Goal: Task Accomplishment & Management: Use online tool/utility

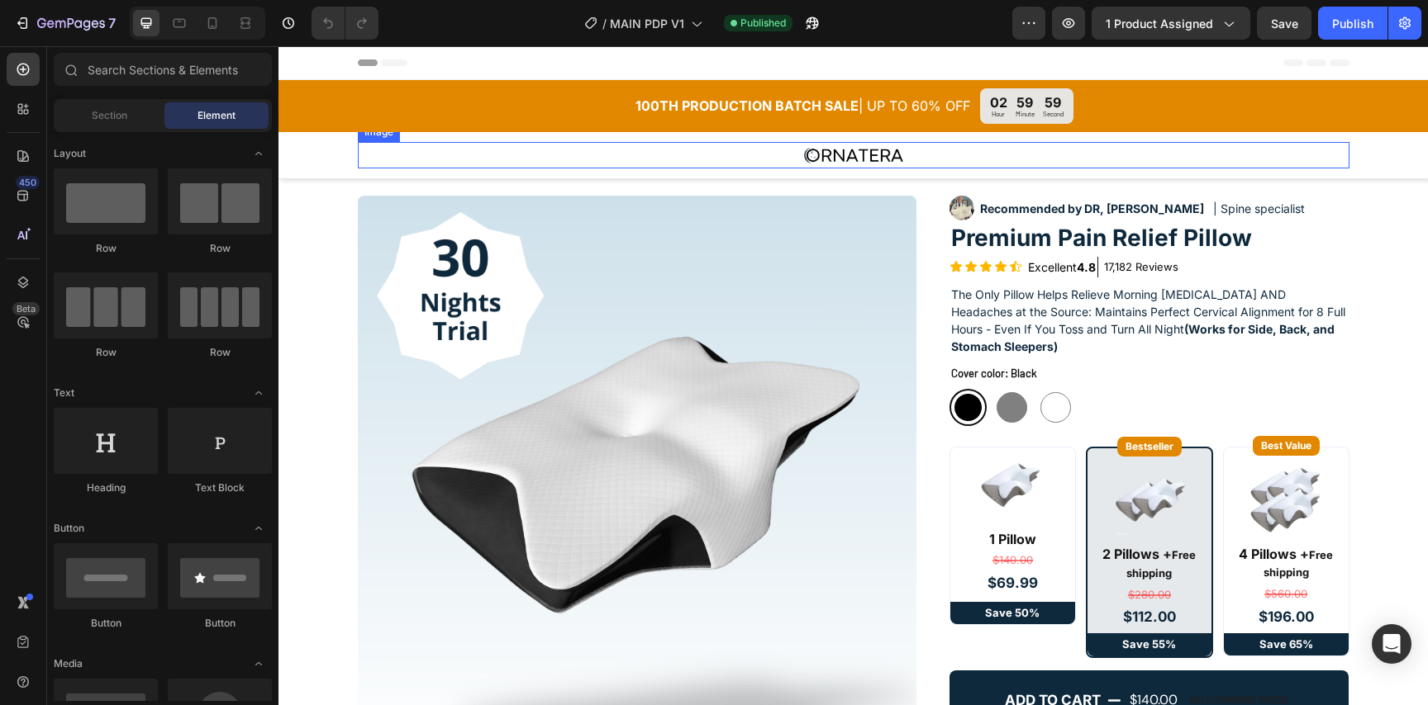
click at [848, 153] on img at bounding box center [853, 155] width 99 height 26
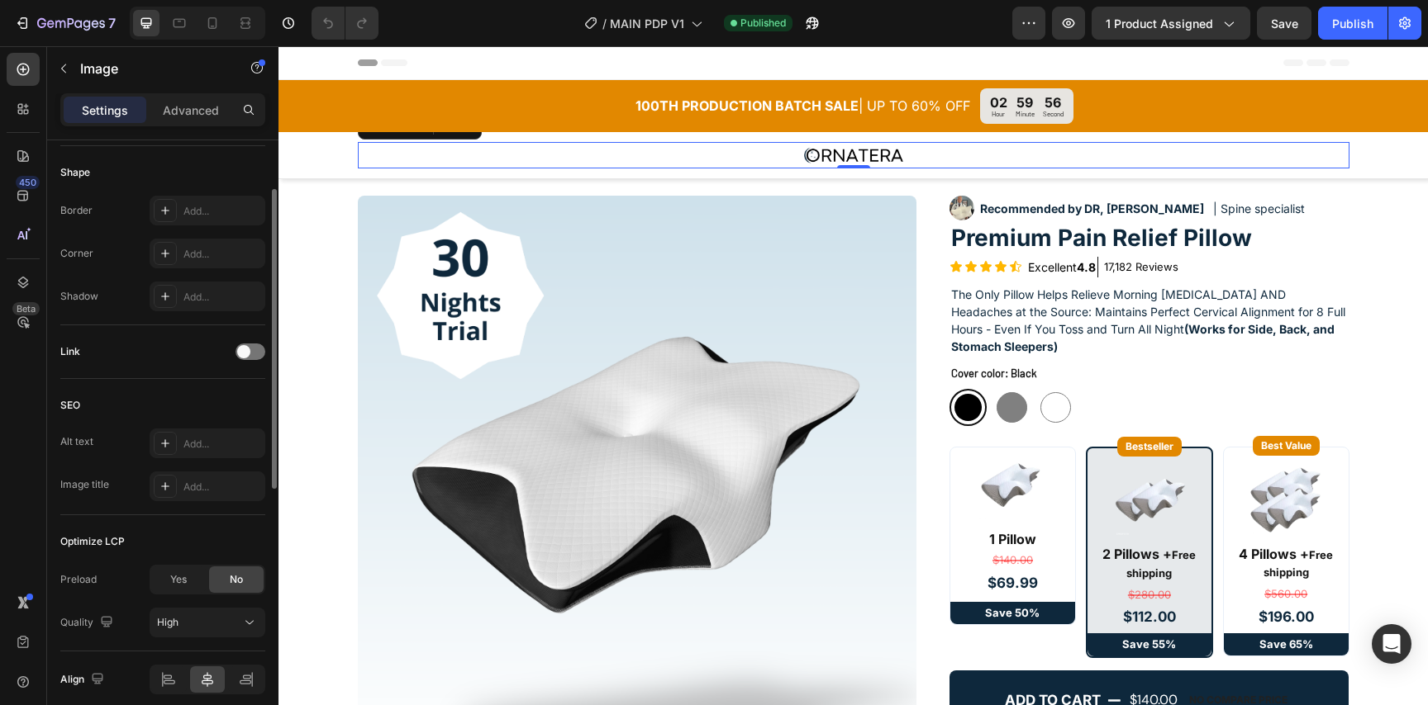
scroll to position [635, 0]
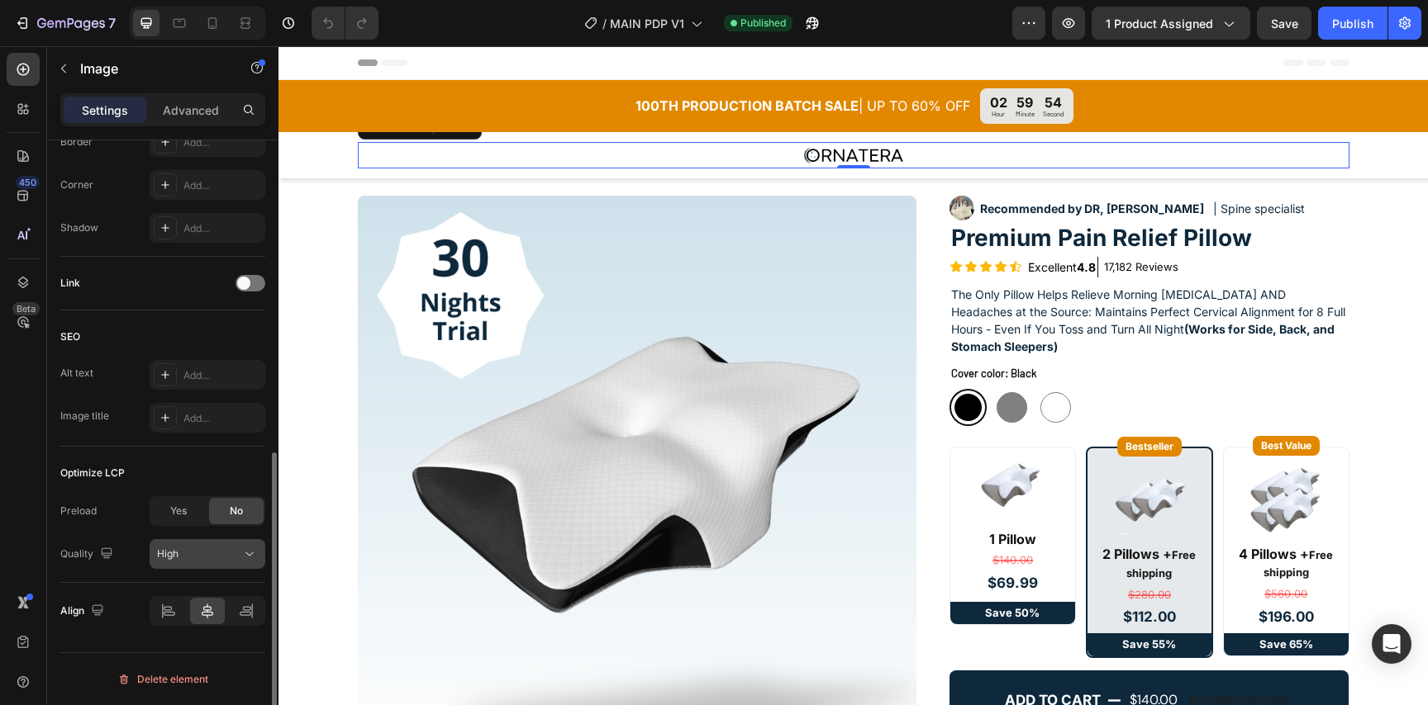
click at [233, 558] on div "High" at bounding box center [199, 554] width 84 height 15
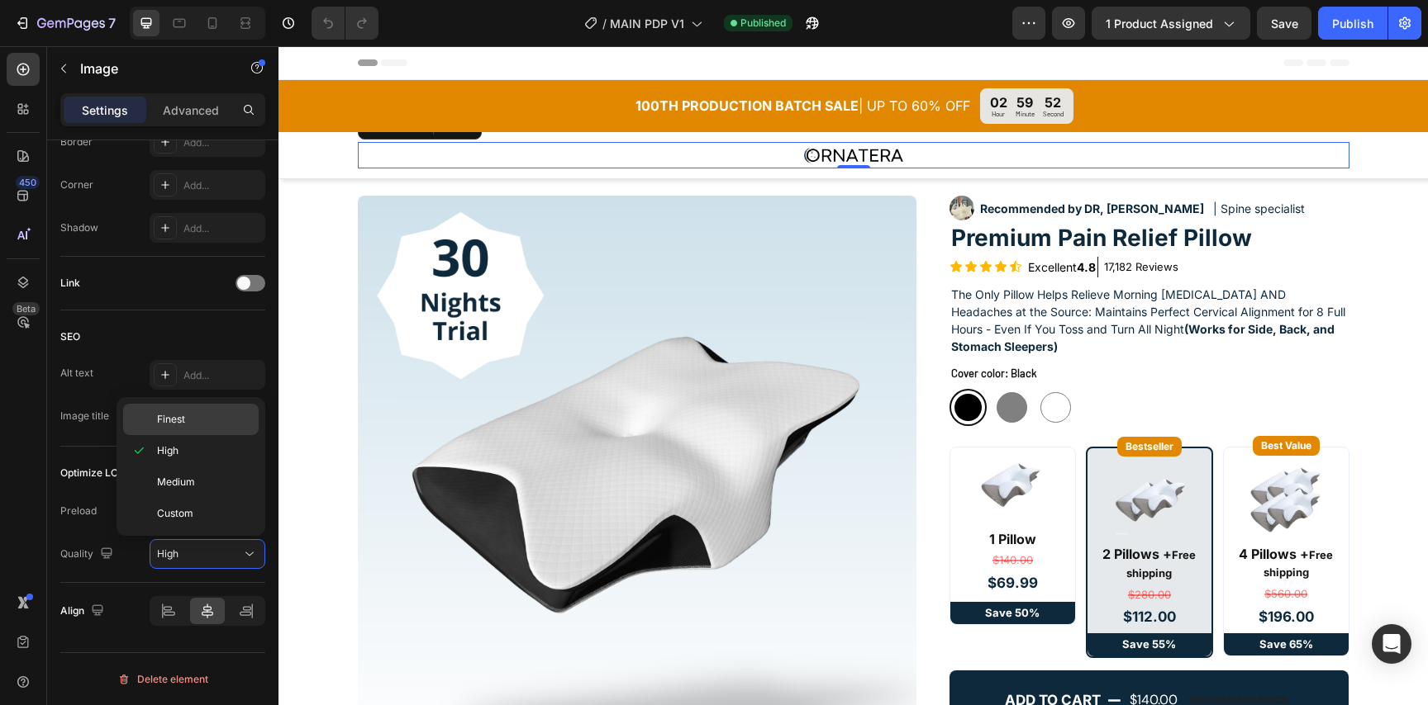
click at [228, 415] on p "Finest" at bounding box center [204, 419] width 94 height 15
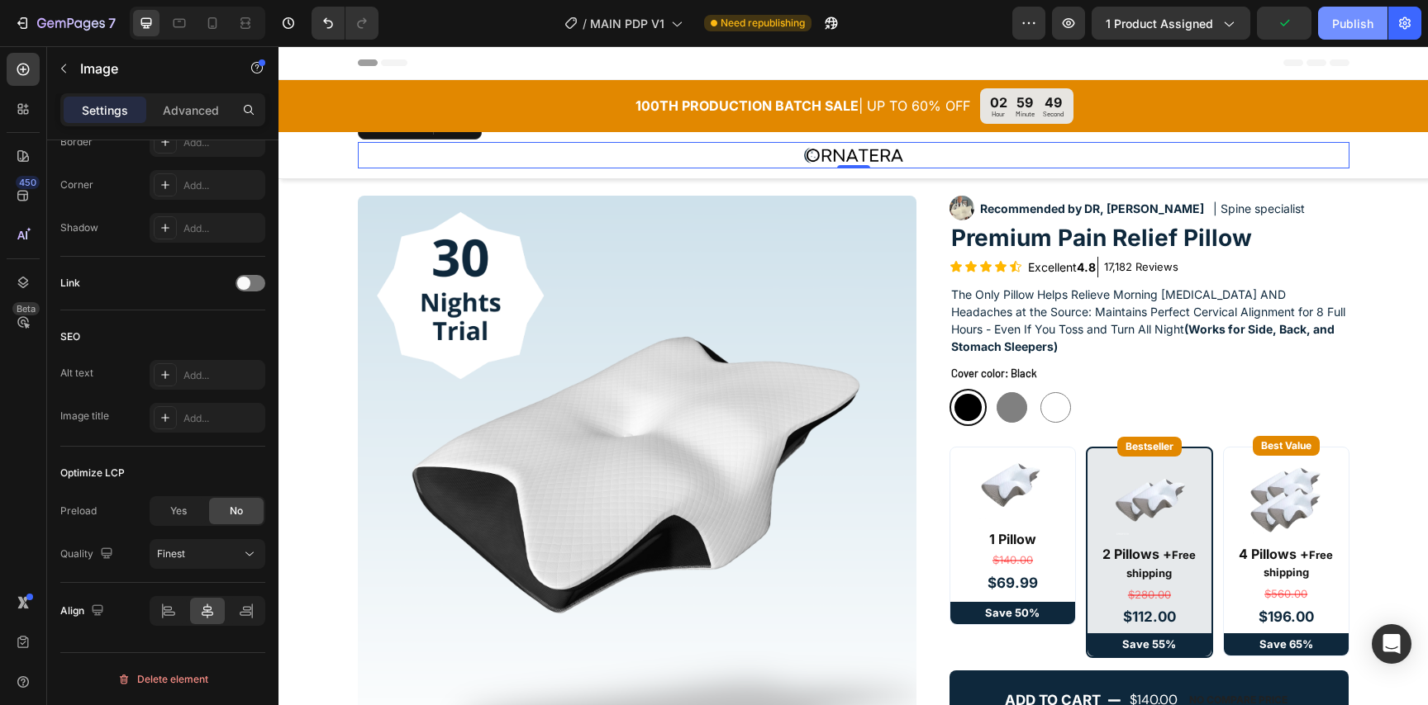
click at [1348, 25] on div "Publish" at bounding box center [1352, 23] width 41 height 17
click at [219, 26] on icon at bounding box center [212, 23] width 17 height 17
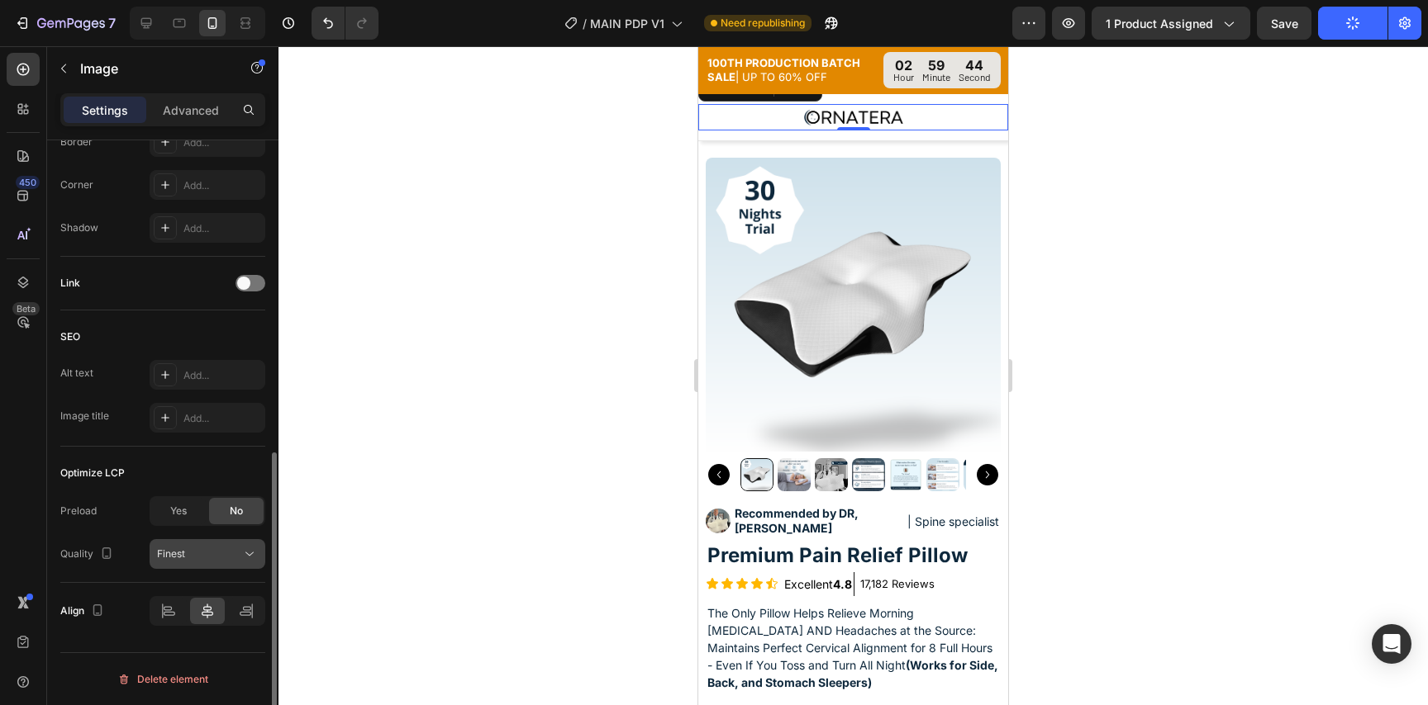
click at [222, 544] on button "Finest" at bounding box center [208, 554] width 116 height 30
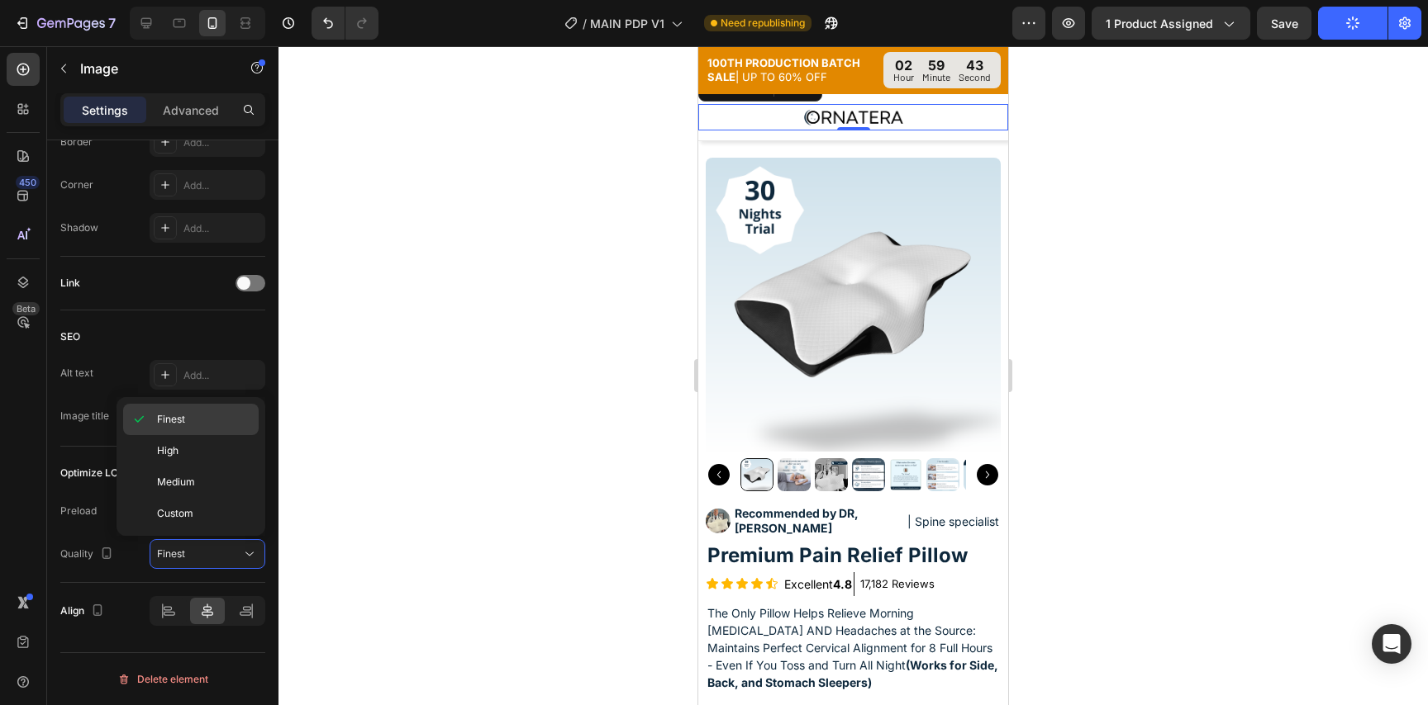
click at [206, 435] on div "Finest" at bounding box center [190, 450] width 135 height 31
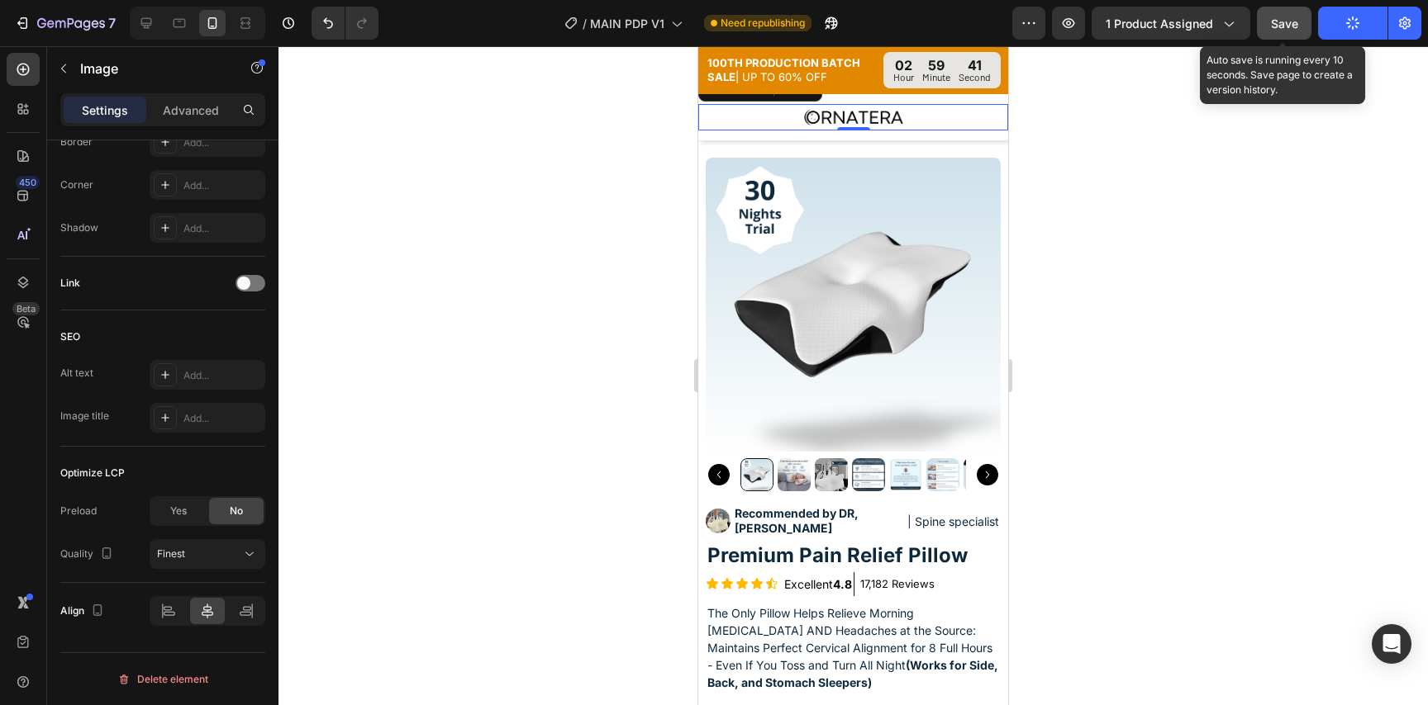
click at [1294, 34] on button "Save" at bounding box center [1284, 23] width 55 height 33
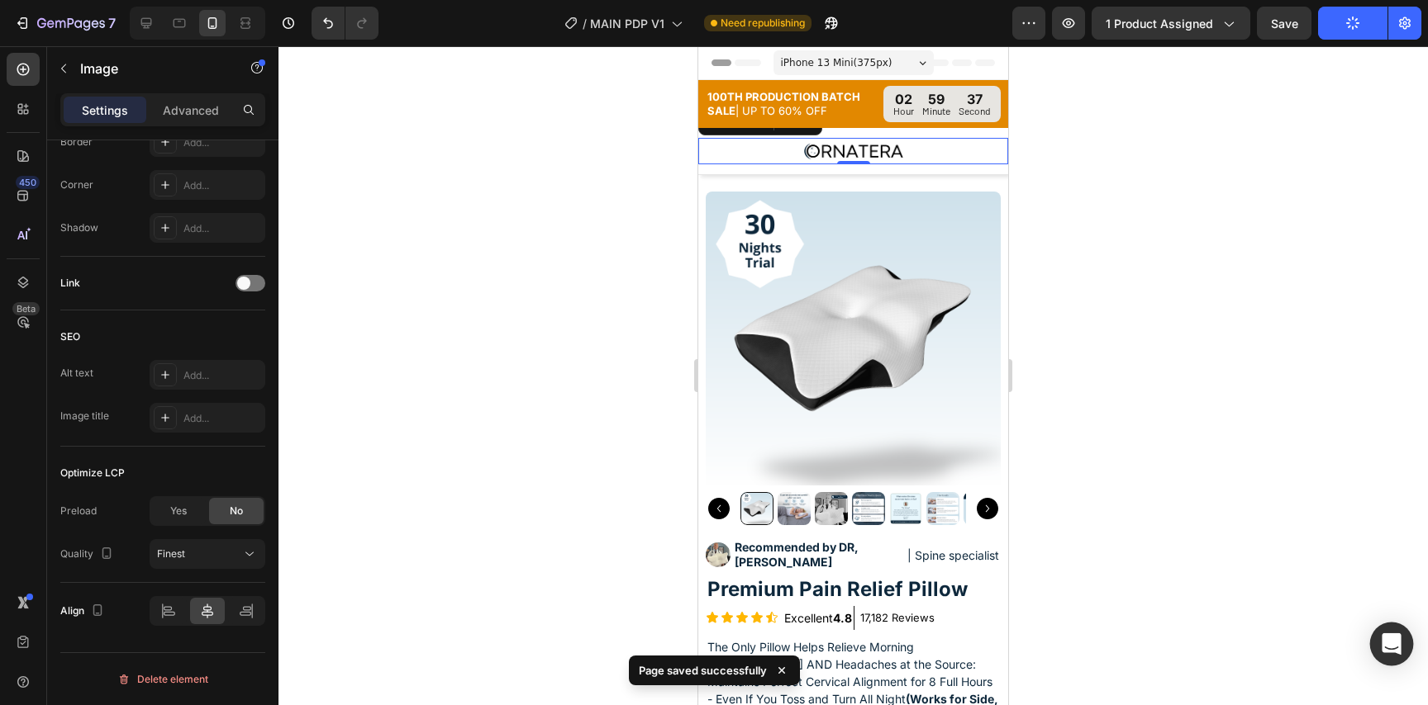
click at [1394, 647] on icon "Open Intercom Messenger" at bounding box center [1390, 644] width 19 height 21
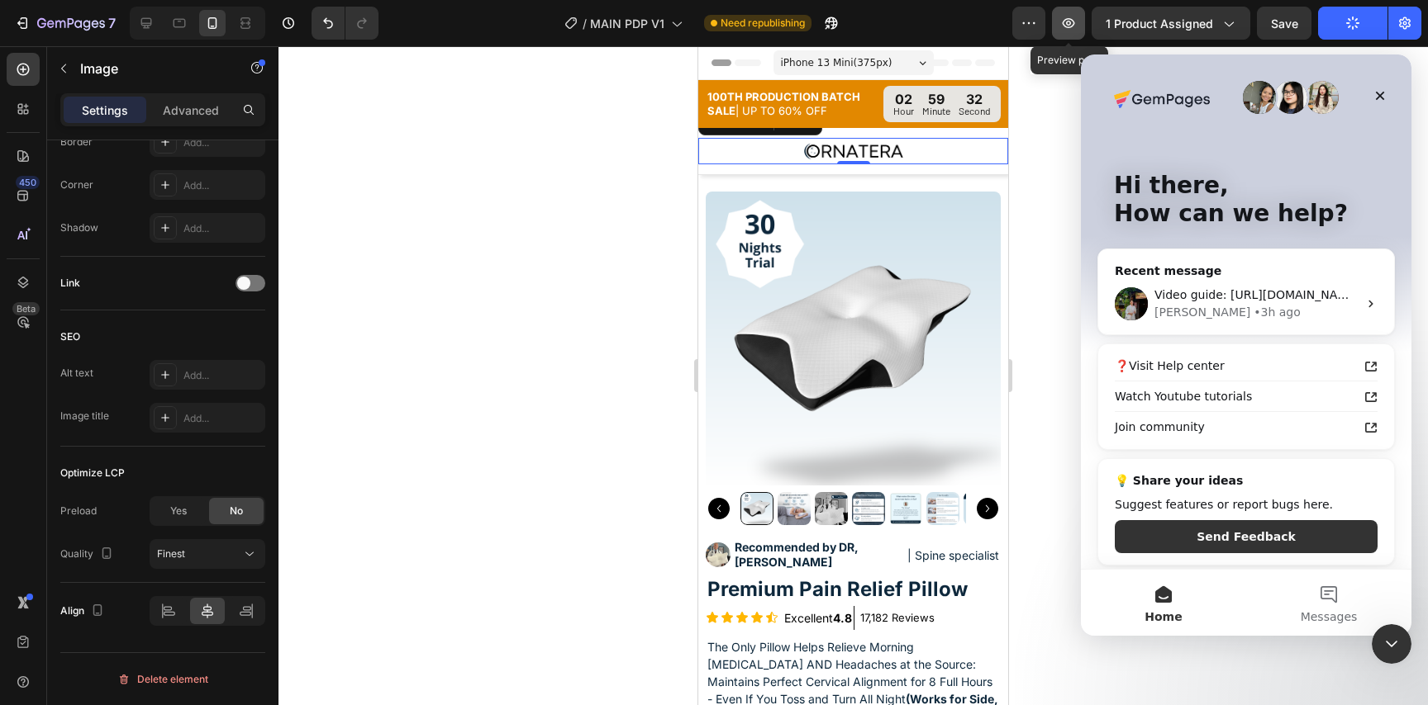
click at [1071, 31] on icon "button" at bounding box center [1068, 23] width 17 height 17
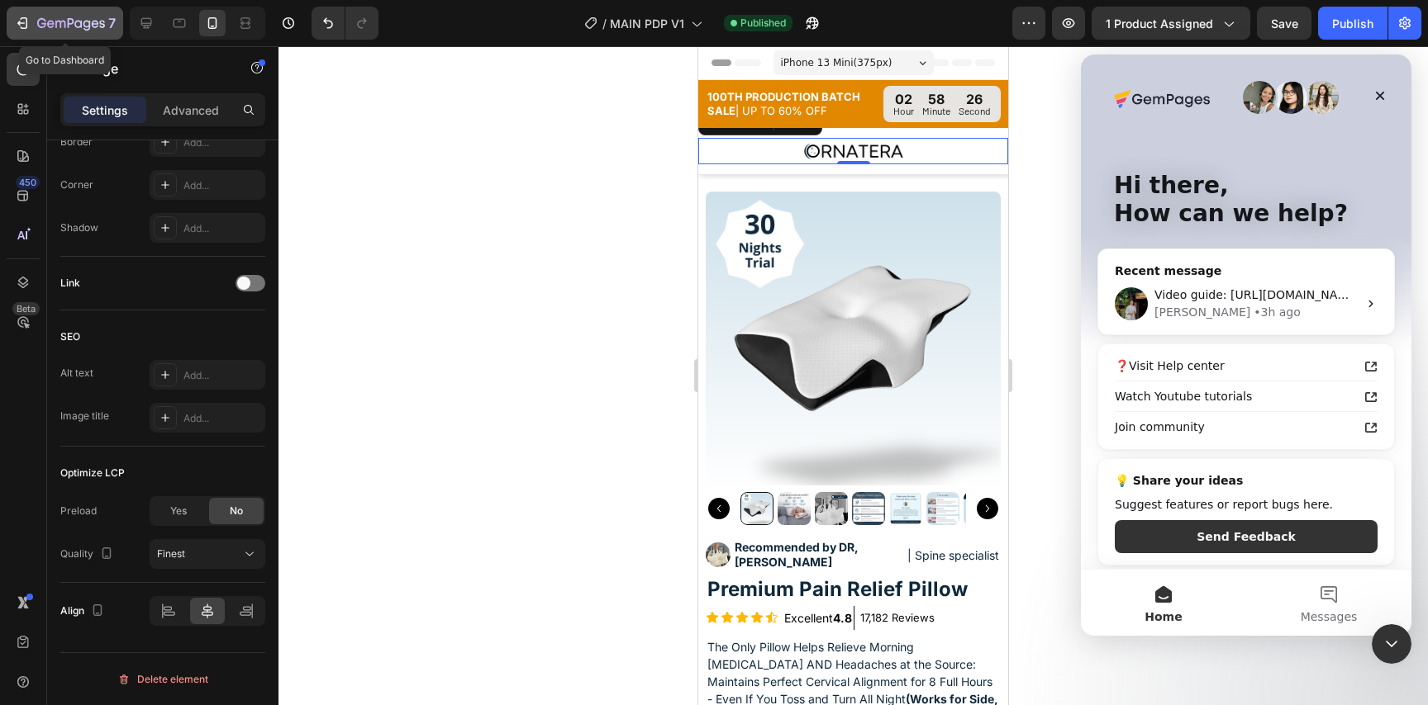
click at [22, 17] on icon "button" at bounding box center [24, 23] width 7 height 12
